Goal: Information Seeking & Learning: Learn about a topic

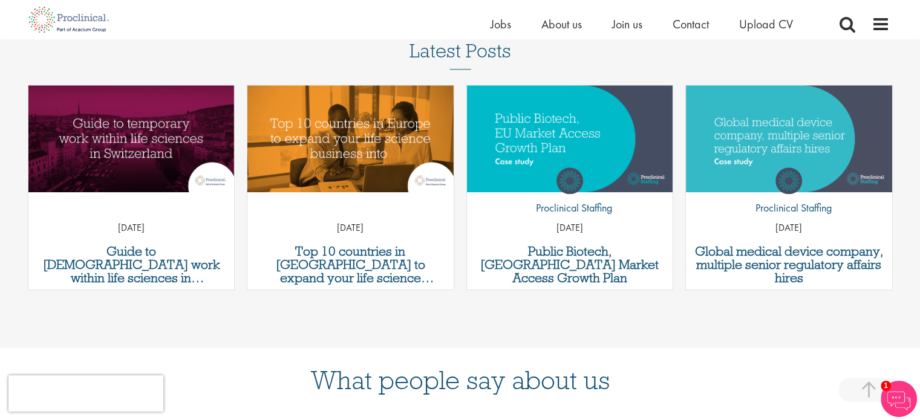
scroll to position [1310, 0]
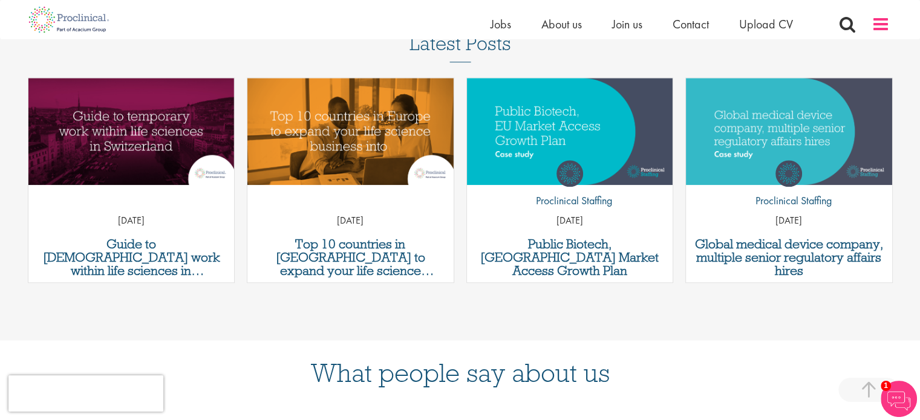
click at [878, 26] on span at bounding box center [881, 24] width 18 height 18
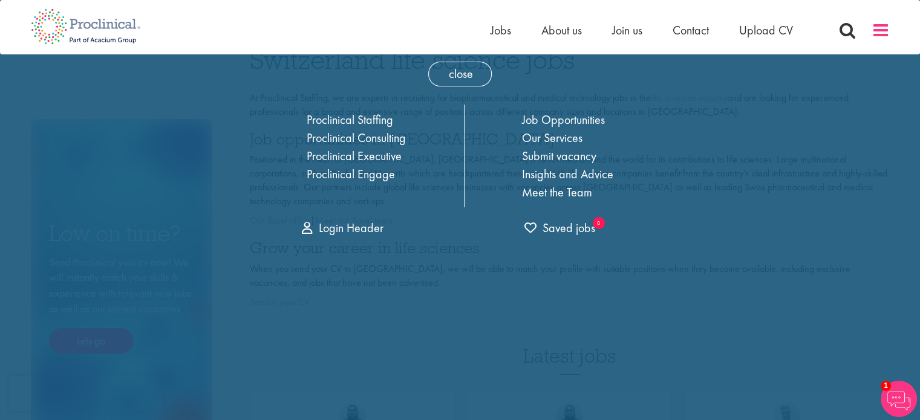
scroll to position [0, 0]
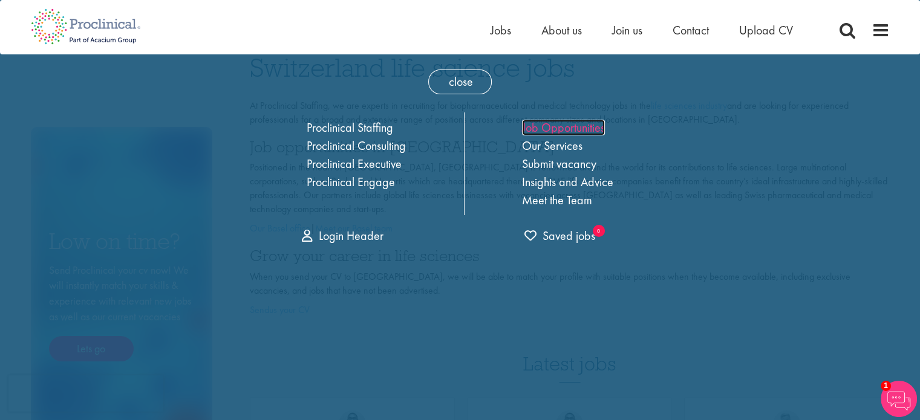
click at [544, 130] on link "Job Opportunities" at bounding box center [563, 128] width 83 height 16
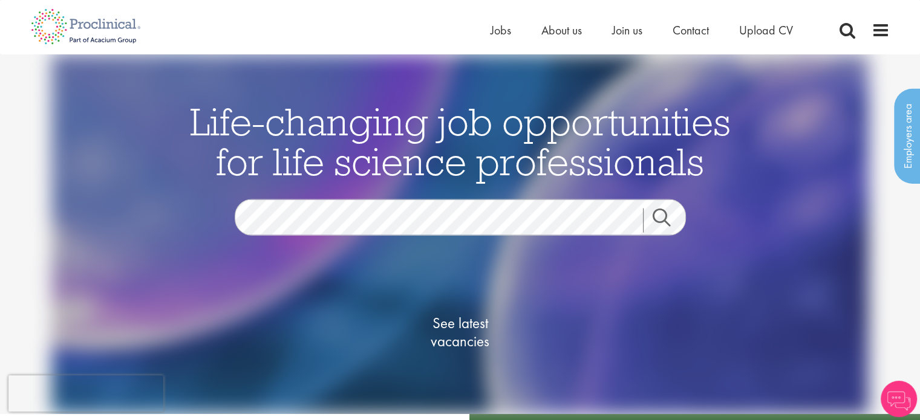
click at [439, 238] on div "See latest vacancies" at bounding box center [460, 320] width 587 height 168
click at [436, 328] on span "See latest vacancies" at bounding box center [460, 333] width 121 height 36
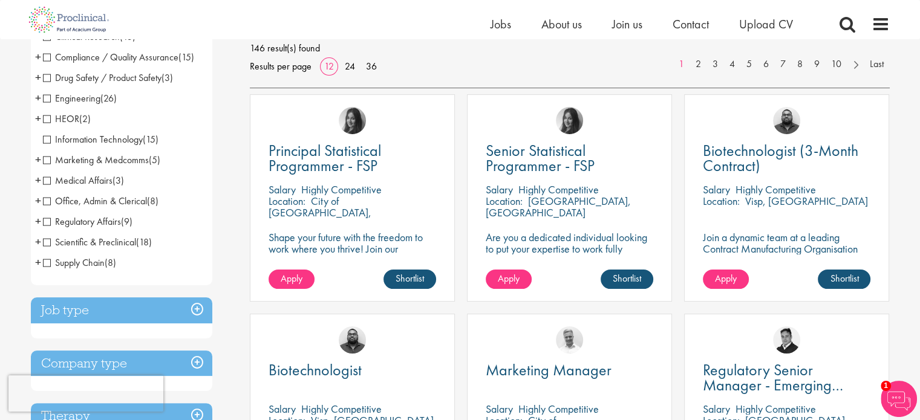
scroll to position [181, 0]
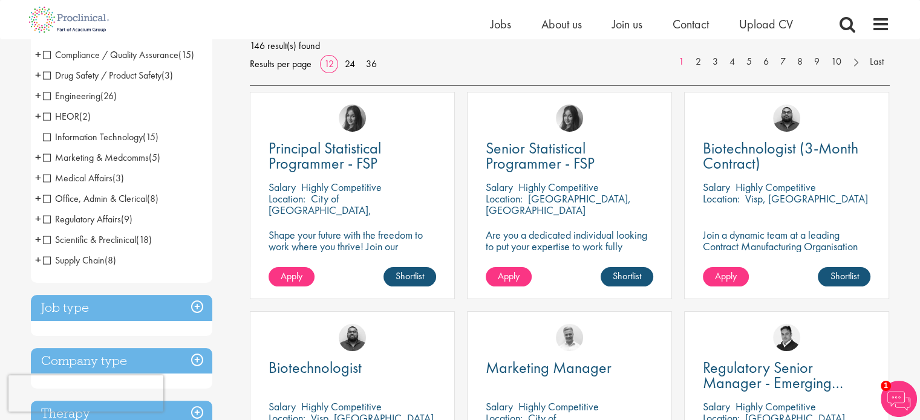
click at [46, 239] on span "Scientific & Preclinical" at bounding box center [89, 239] width 93 height 13
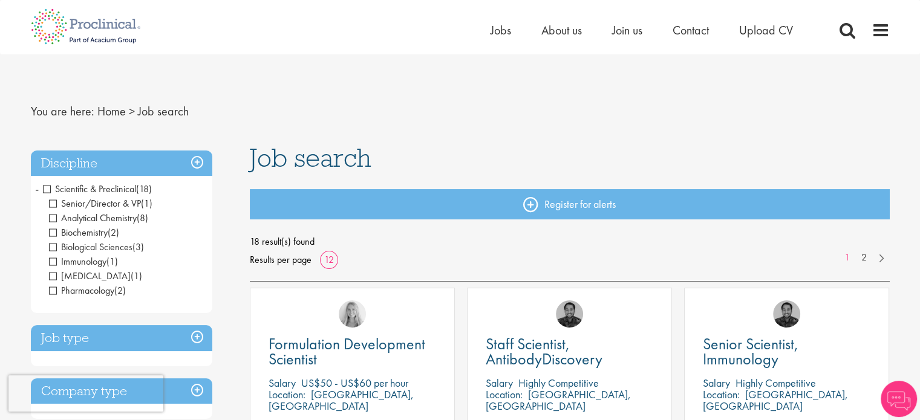
click at [52, 221] on span "Analytical Chemistry" at bounding box center [93, 218] width 88 height 13
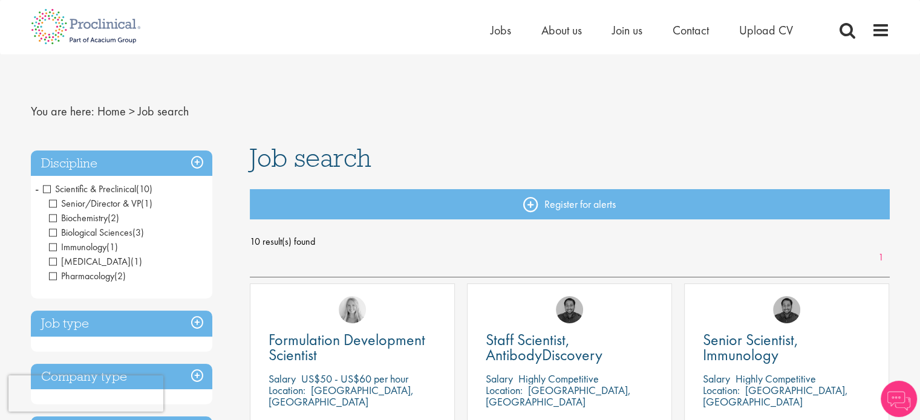
click at [50, 244] on span "Immunology" at bounding box center [77, 247] width 57 height 13
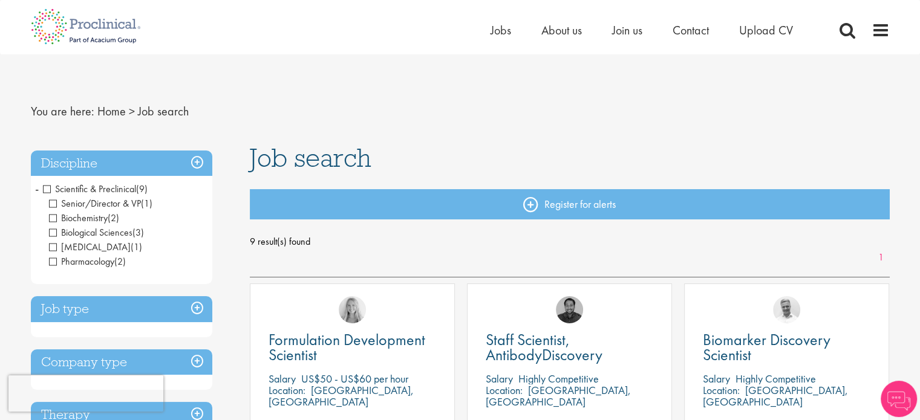
click at [52, 245] on span "Laboratory Technician" at bounding box center [90, 247] width 82 height 13
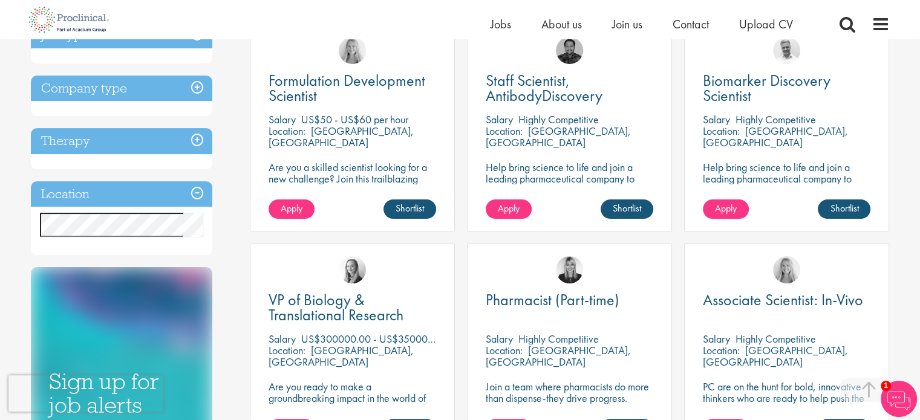
scroll to position [246, 0]
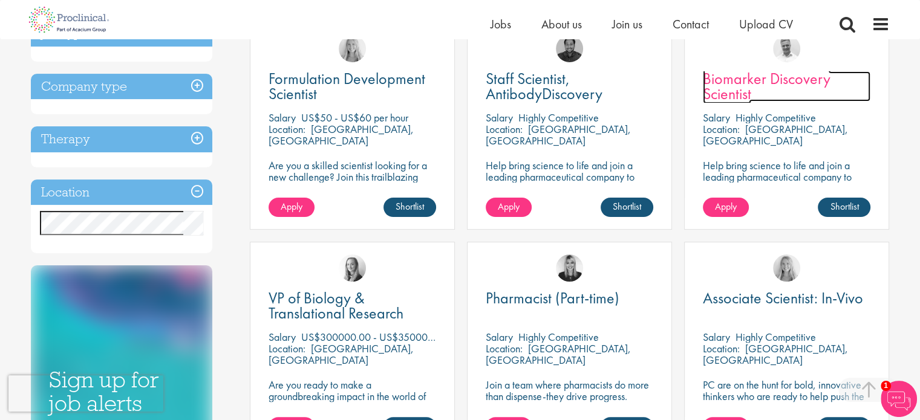
click at [719, 91] on span "Biomarker Discovery Scientist" at bounding box center [767, 86] width 128 height 36
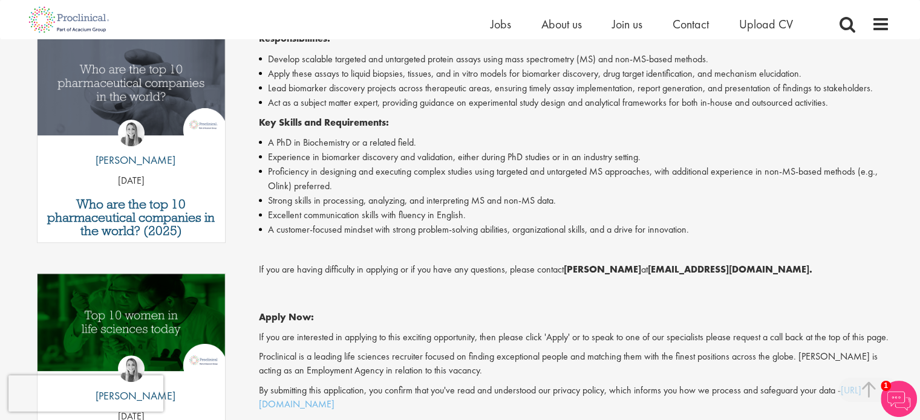
scroll to position [408, 0]
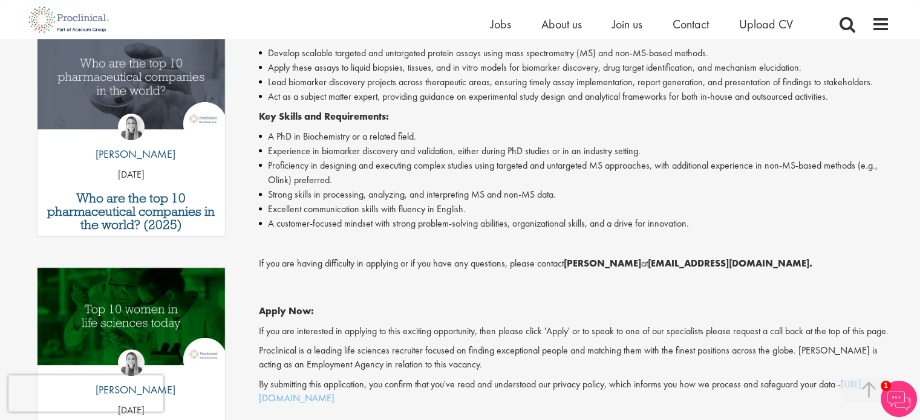
drag, startPoint x: 927, startPoint y: 45, endPoint x: 925, endPoint y: 162, distance: 116.2
click at [919, 162] on html "This website uses cookies. By continuing to use this site, you are giving your …" at bounding box center [460, 306] width 920 height 1429
